Goal: Check status

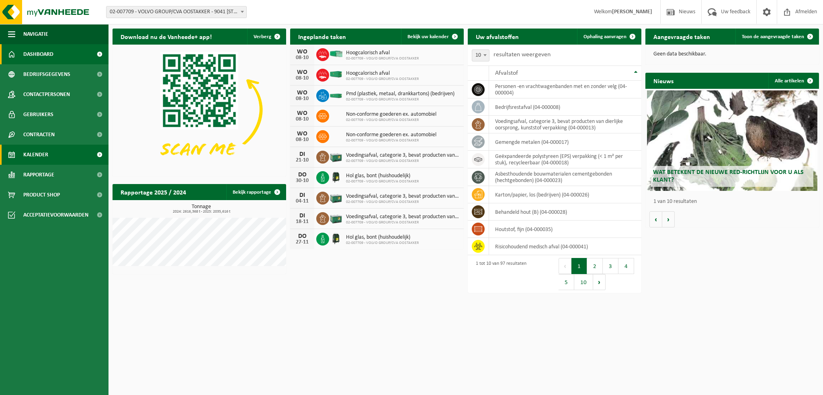
click at [40, 157] on span "Kalender" at bounding box center [35, 155] width 25 height 20
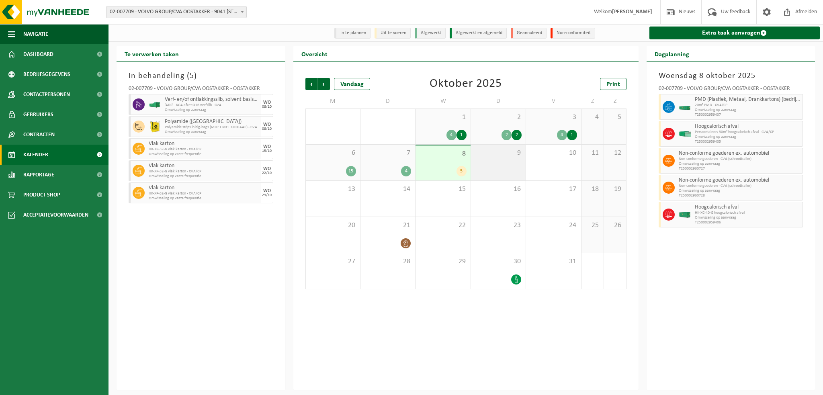
click at [501, 160] on div "9" at bounding box center [498, 163] width 55 height 36
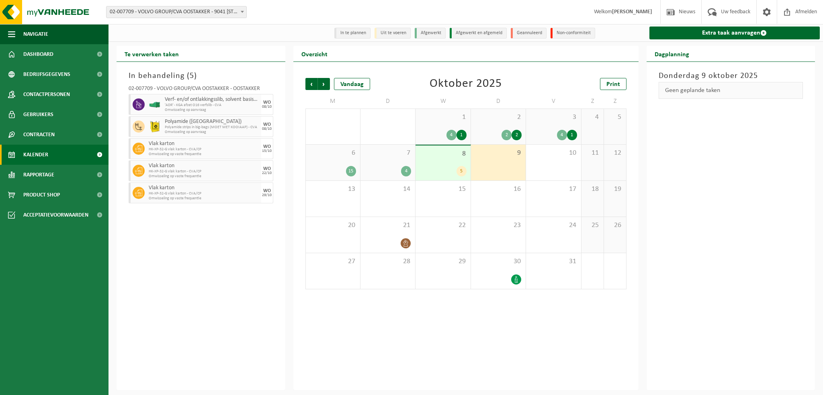
click at [449, 166] on div "8 5" at bounding box center [443, 163] width 55 height 35
